Goal: Task Accomplishment & Management: Use online tool/utility

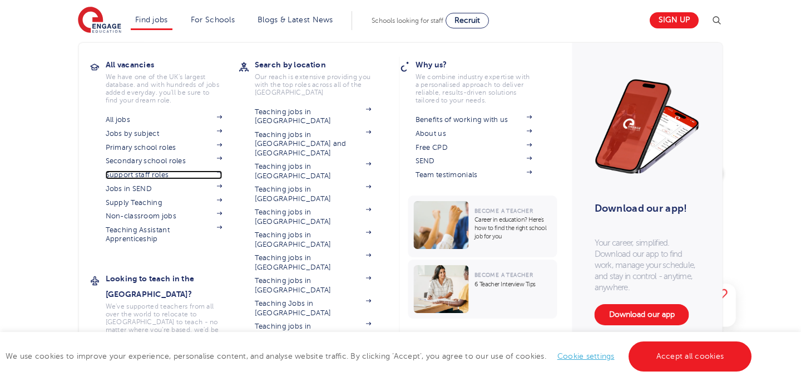
click at [147, 172] on link "Support staff roles" at bounding box center [164, 174] width 117 height 9
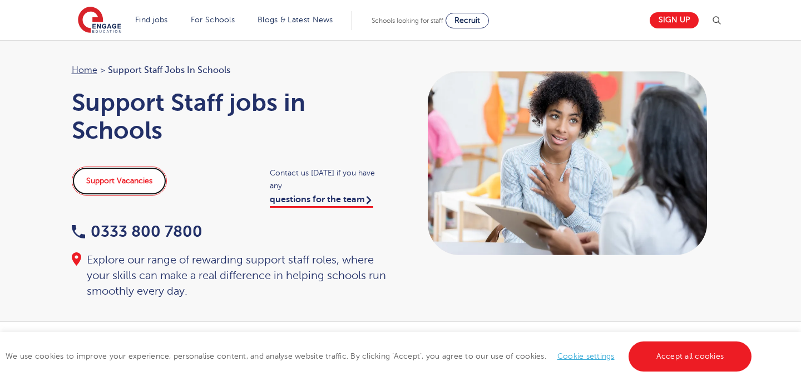
click at [139, 187] on link "Support Vacancies" at bounding box center [119, 180] width 95 height 29
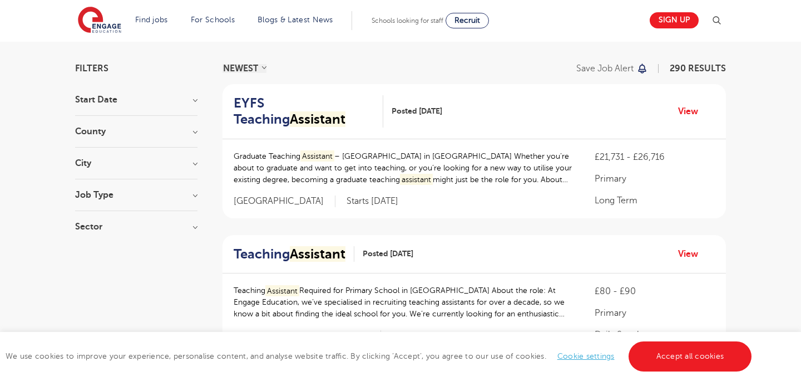
scroll to position [60, 0]
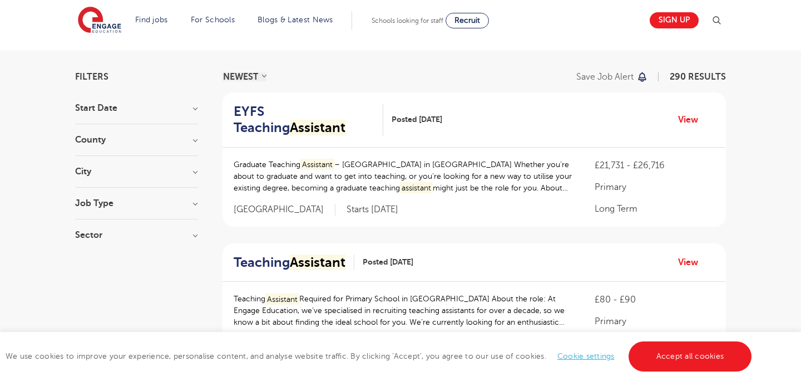
click at [182, 144] on div "County London 179 Hertfordshire 34 Leeds 28 Kirklees 8 West Sussex 7 Show more" at bounding box center [136, 145] width 122 height 21
click at [197, 145] on div "County London 179 Hertfordshire 34 Leeds 28 Kirklees 8 West Sussex 7 Show more" at bounding box center [136, 145] width 122 height 21
click at [195, 140] on h3 "County" at bounding box center [136, 139] width 122 height 9
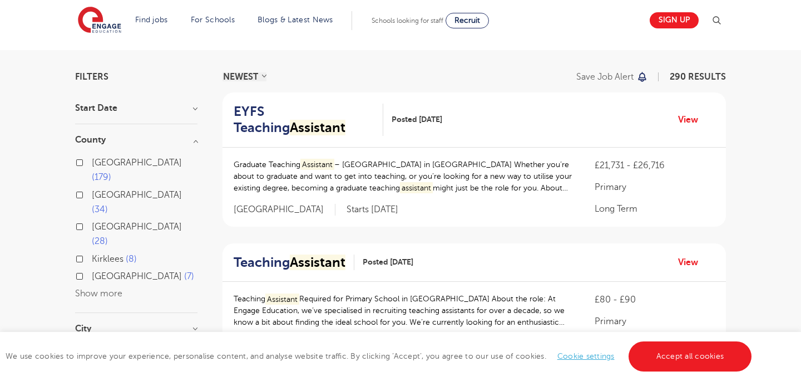
click at [115, 164] on span "London" at bounding box center [137, 162] width 90 height 10
click at [99, 164] on input "London 179" at bounding box center [95, 160] width 7 height 7
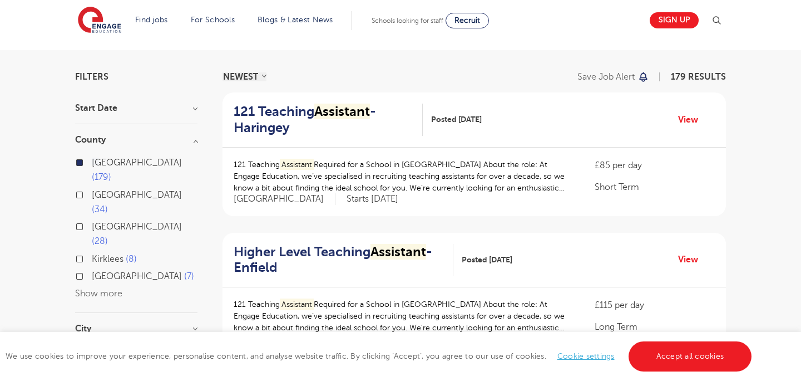
click at [104, 288] on button "Show more" at bounding box center [98, 293] width 47 height 10
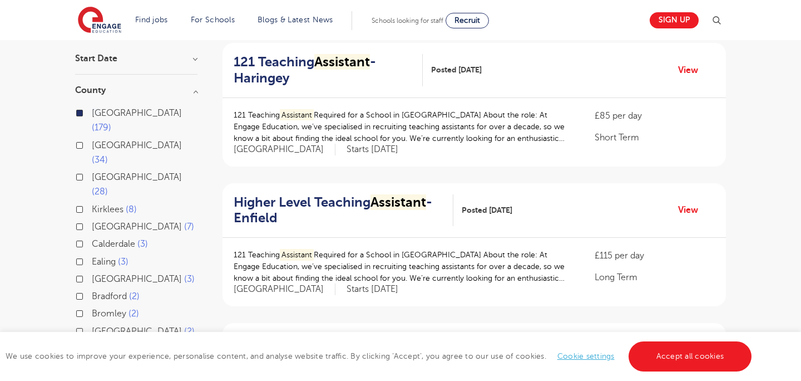
scroll to position [108, 0]
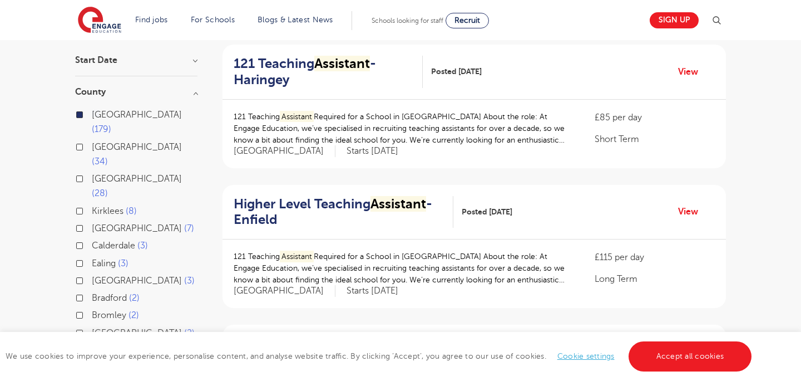
click at [92, 115] on label "London 179" at bounding box center [145, 121] width 106 height 29
click at [92, 115] on input "London 179" at bounding box center [95, 113] width 7 height 7
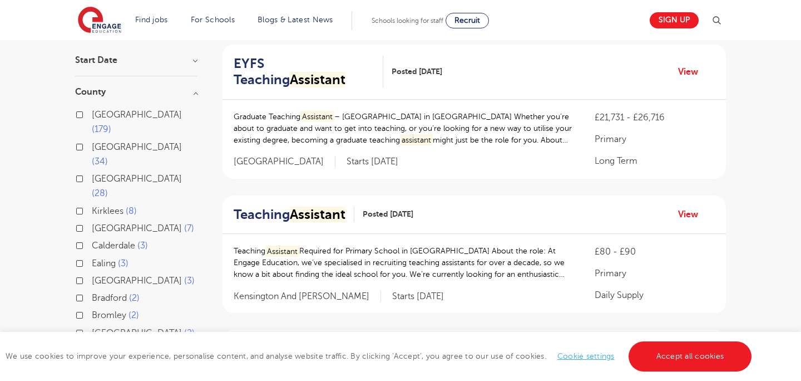
click at [92, 114] on label "London 179" at bounding box center [145, 121] width 106 height 29
click at [92, 114] on input "London 179" at bounding box center [95, 113] width 7 height 7
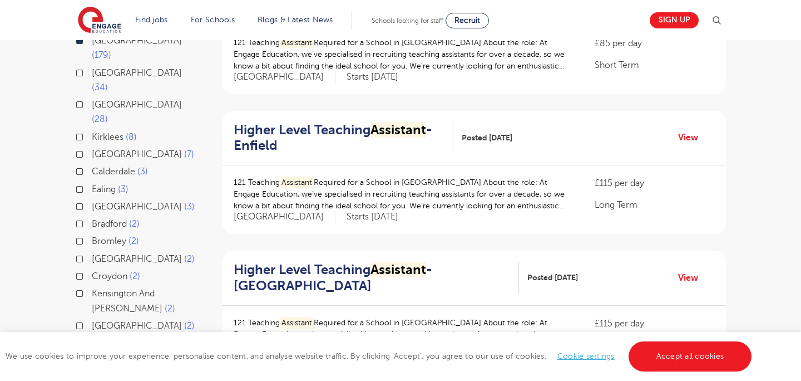
scroll to position [199, 0]
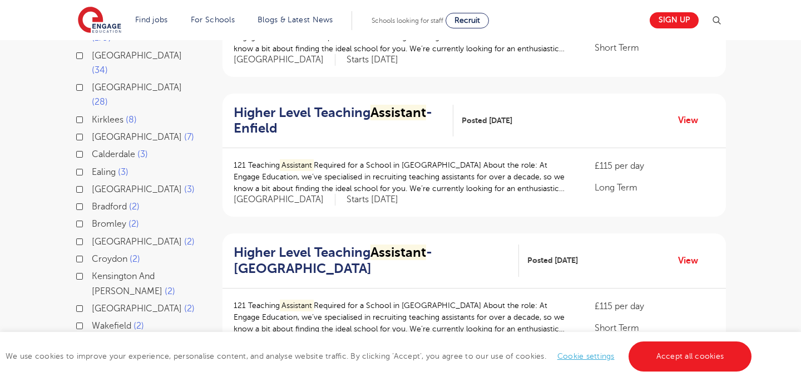
click at [108, 219] on span "Bromley" at bounding box center [109, 224] width 34 height 10
click at [99, 219] on input "Bromley 2" at bounding box center [95, 222] width 7 height 7
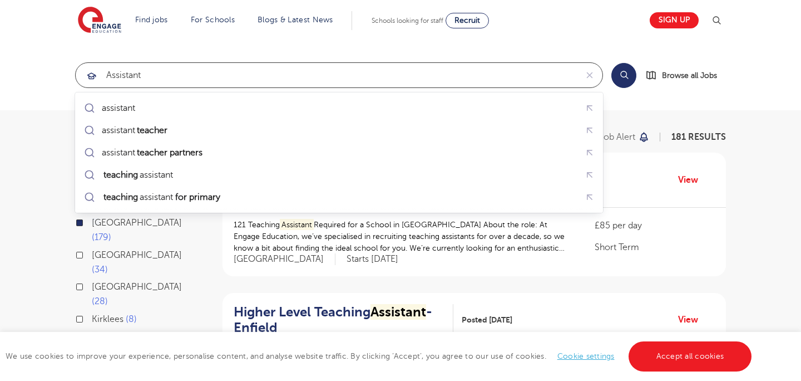
drag, startPoint x: 189, startPoint y: 81, endPoint x: 53, endPoint y: 80, distance: 135.8
click at [54, 80] on section "assistant Search Browse all Jobs" at bounding box center [400, 75] width 801 height 70
type input "a"
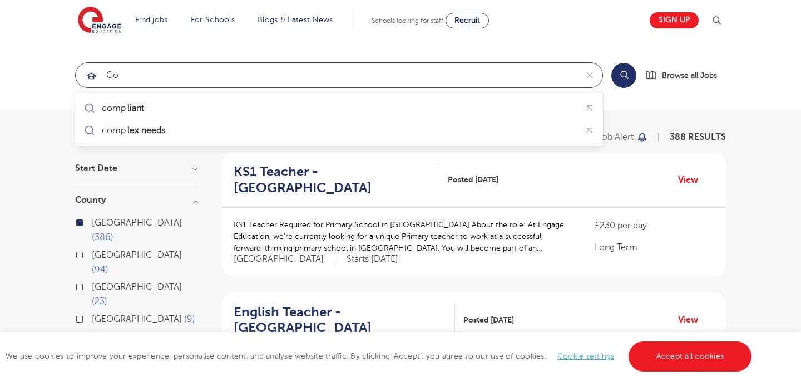
type input "c"
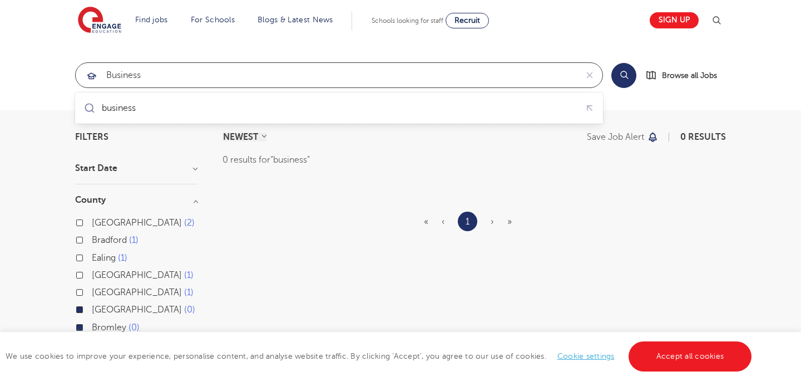
type input "business"
